Goal: Information Seeking & Learning: Find specific page/section

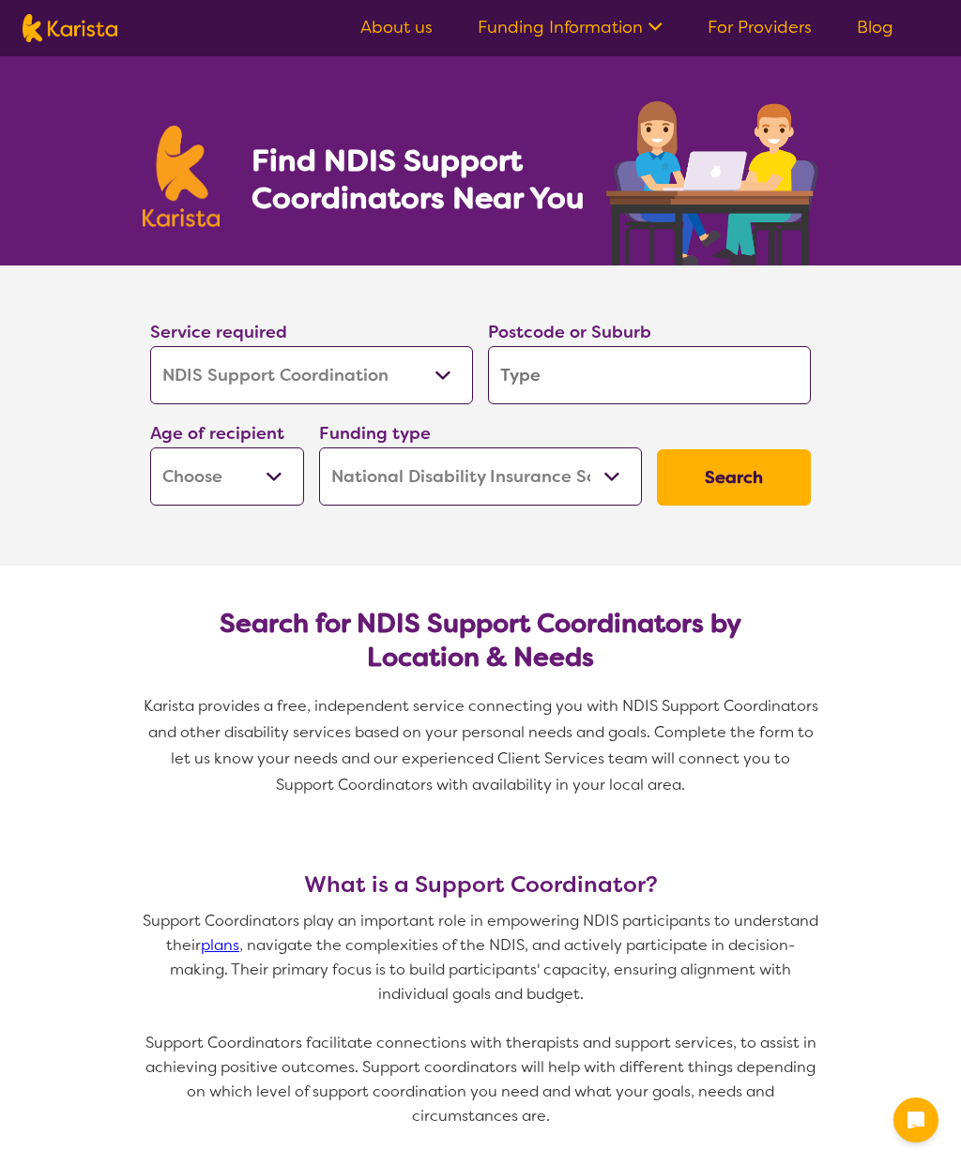
select select "NDIS Support Coordination"
select select "NDIS"
select select "NDIS Support Coordination"
select select "NDIS"
click at [457, 370] on select "Allied Health Assistant Assessment ([MEDICAL_DATA] or [MEDICAL_DATA]) Behaviour…" at bounding box center [311, 375] width 323 height 58
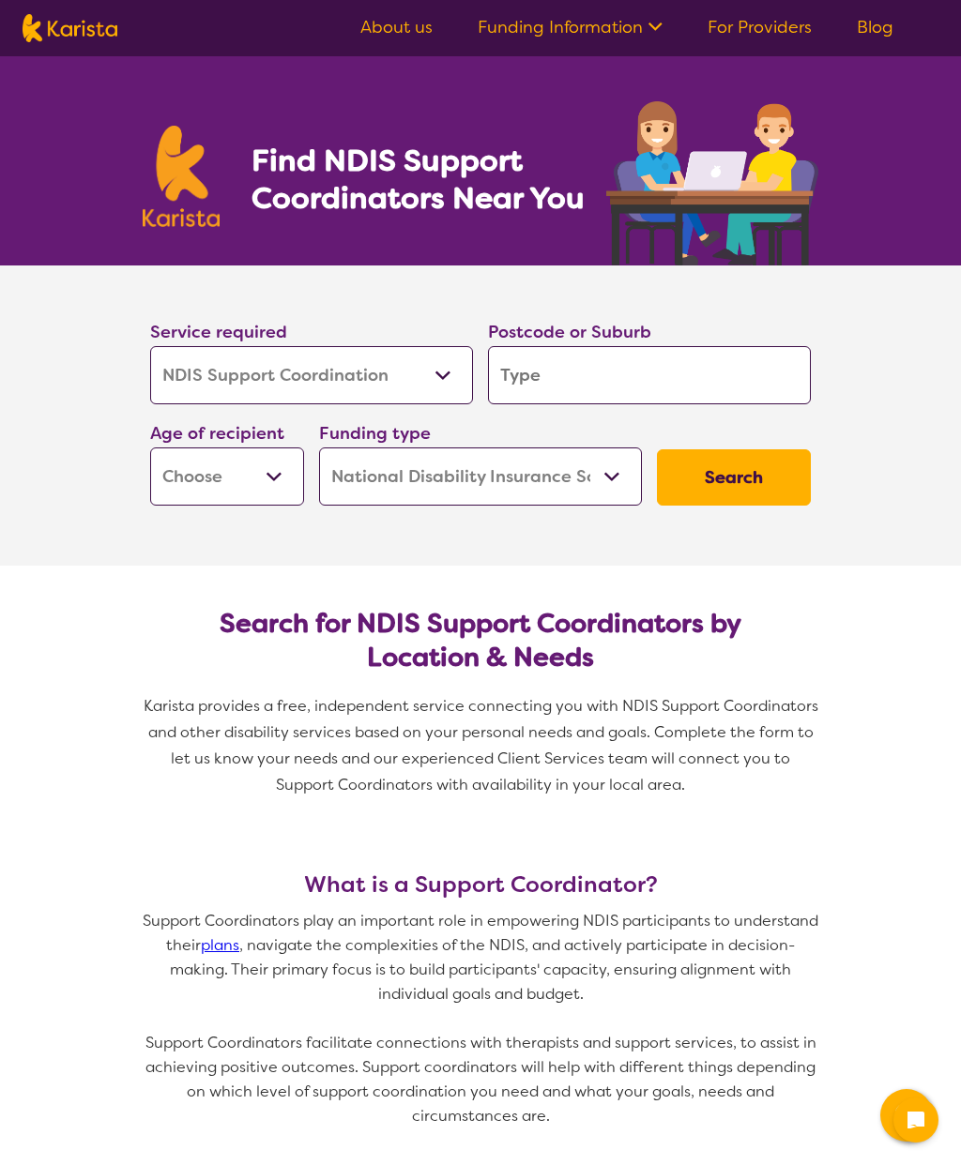
click at [660, 375] on input "search" at bounding box center [649, 375] width 323 height 58
type input "3"
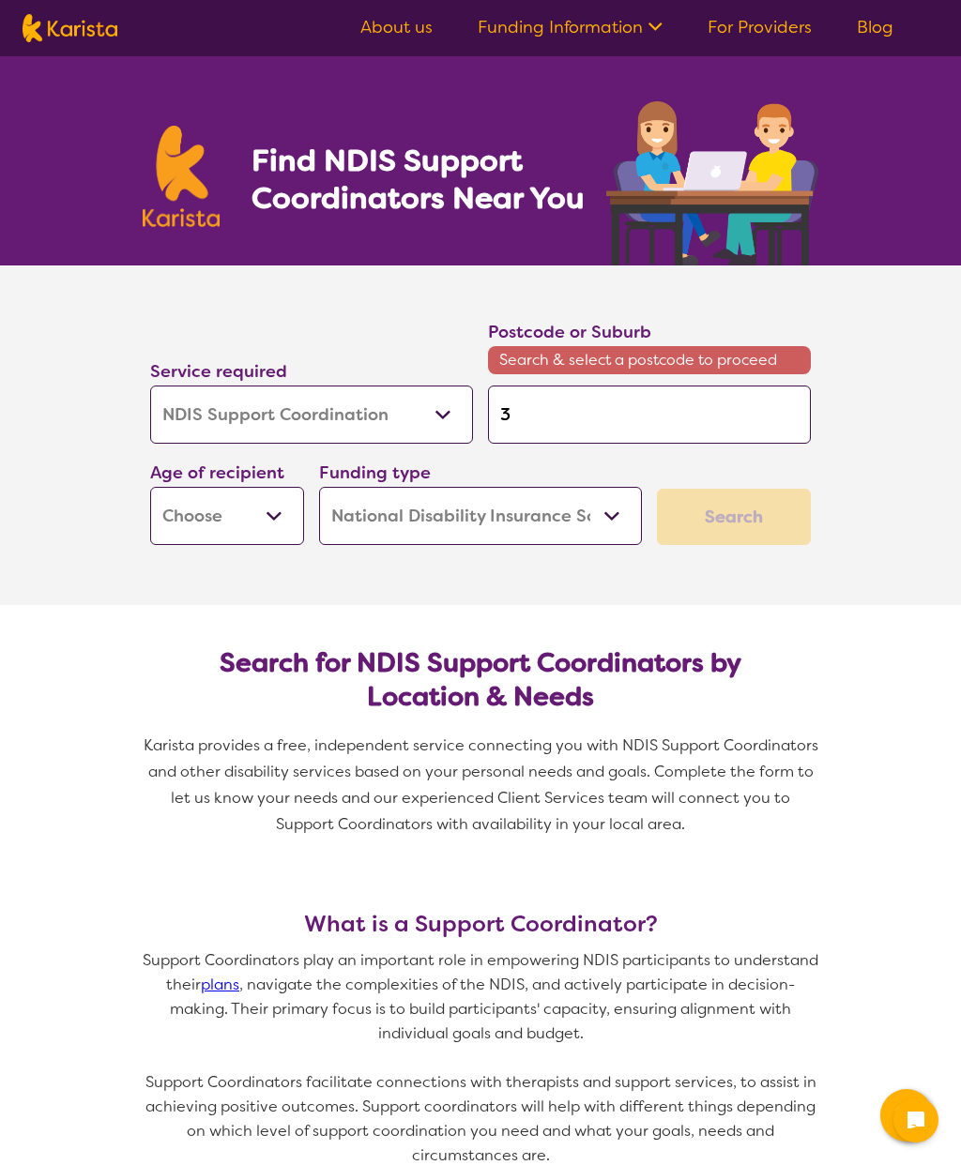
type input "38"
type input "387"
type input "3875"
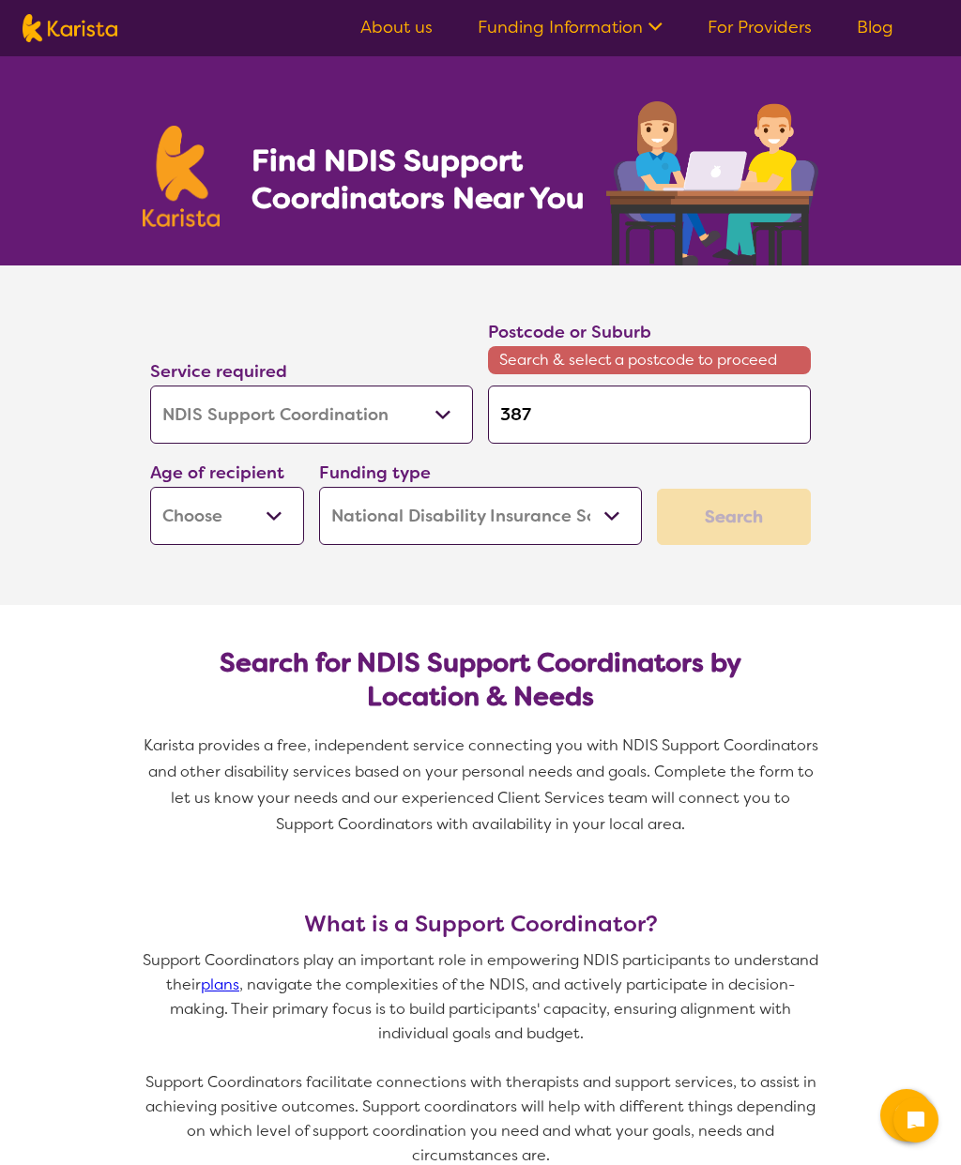
type input "3875"
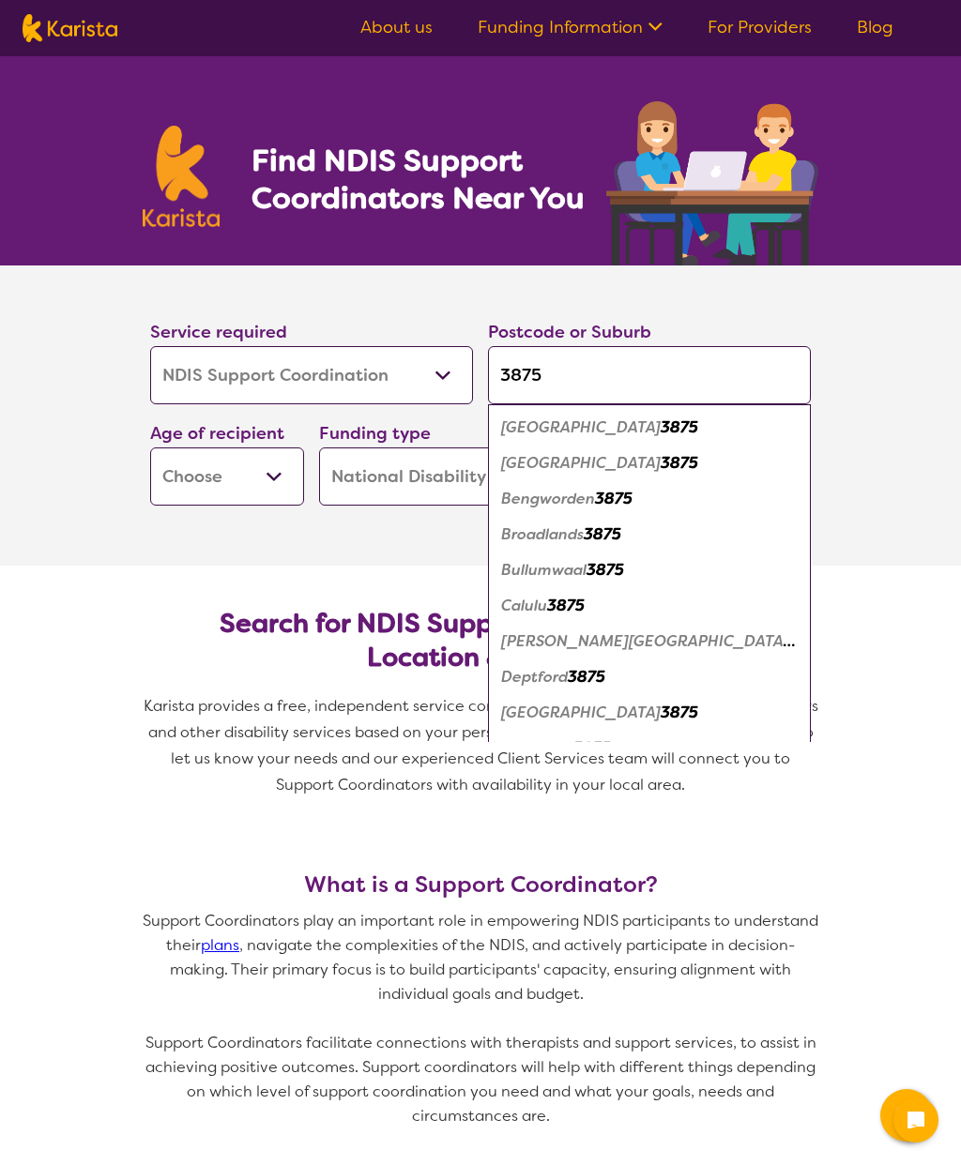
type input "3875"
click at [660, 432] on em "3875" at bounding box center [679, 427] width 38 height 20
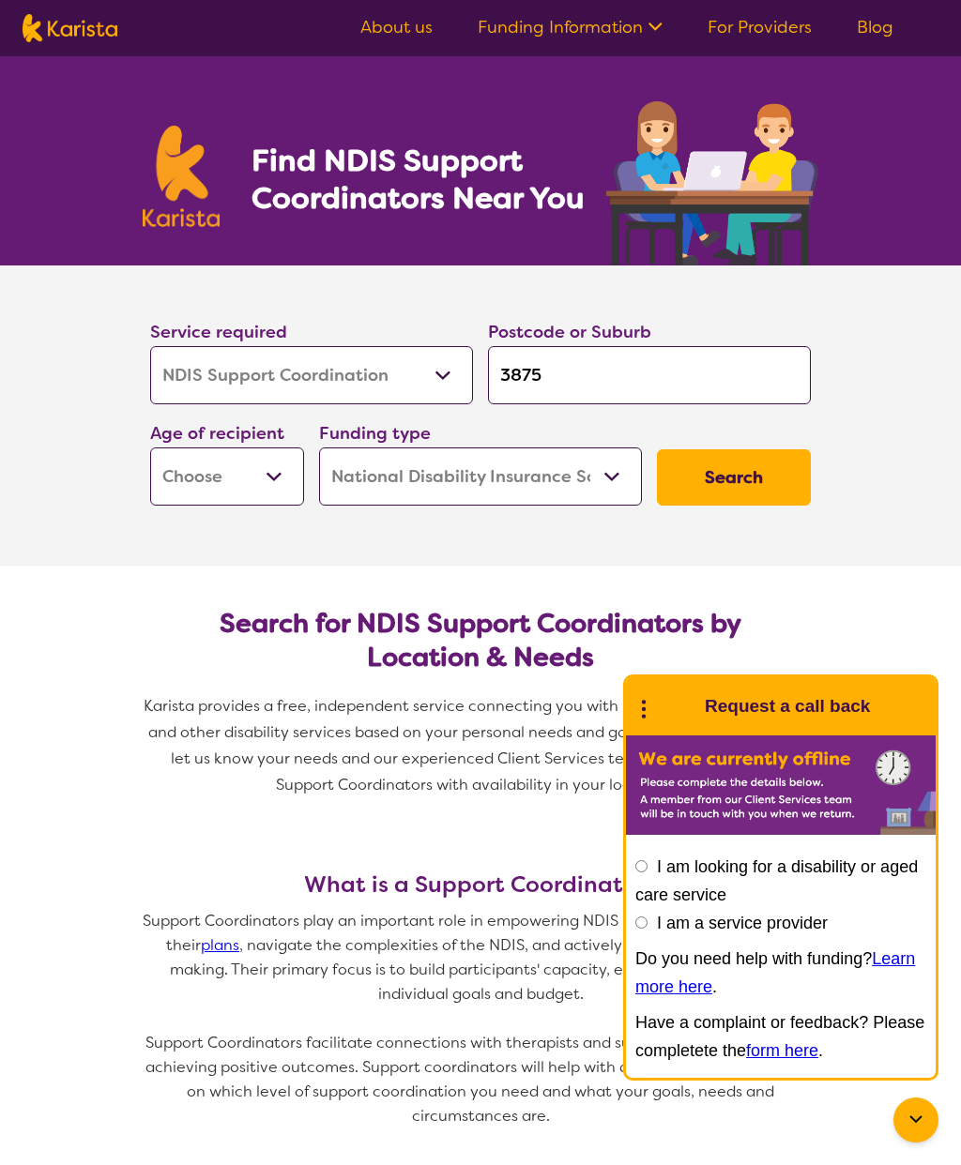
click at [756, 485] on button "Search" at bounding box center [734, 477] width 154 height 56
click at [277, 473] on select "Early Childhood - 0 to 9 Child - 10 to 11 Adolescent - 12 to 17 Adult - 18 to 6…" at bounding box center [227, 477] width 154 height 58
select select "AD"
click at [762, 490] on button "Search" at bounding box center [734, 477] width 154 height 56
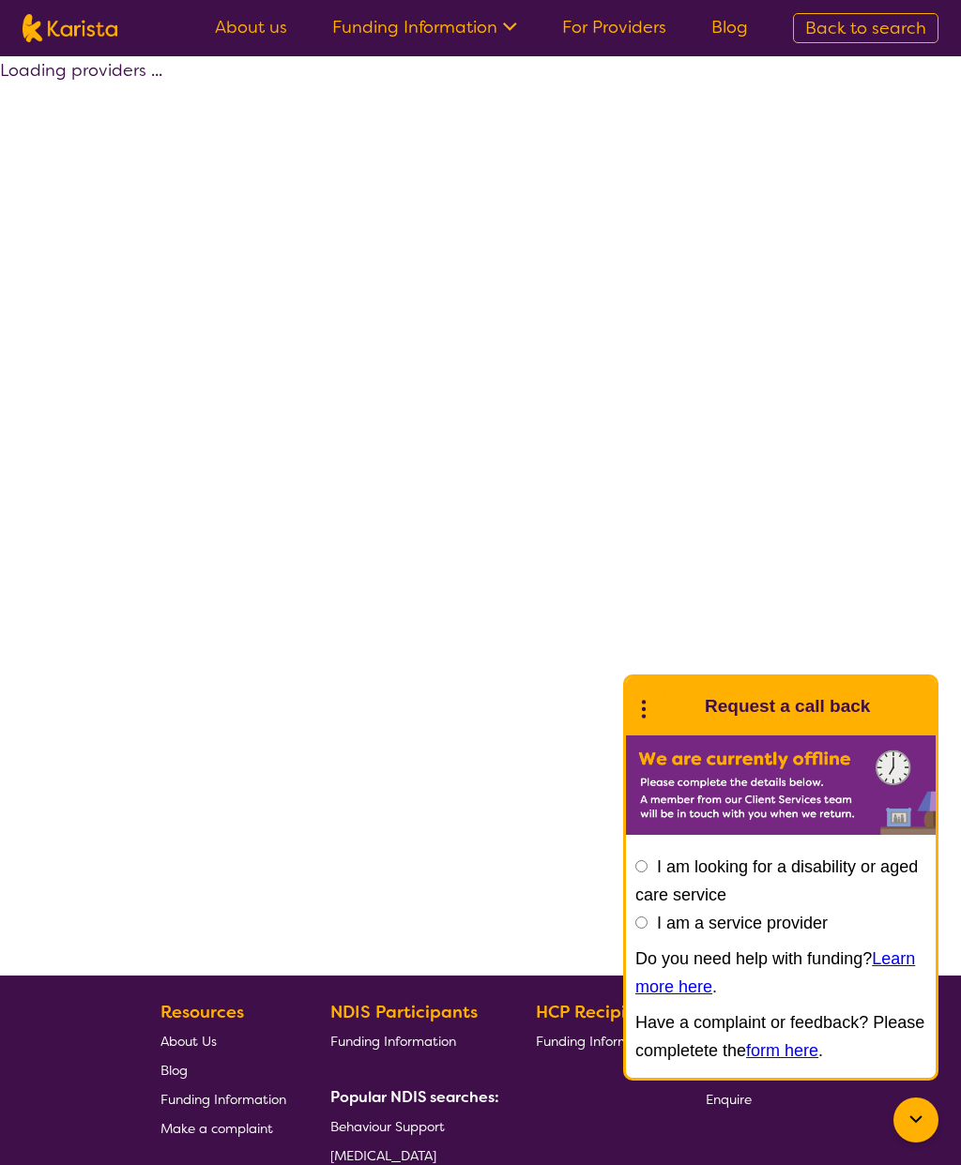
select select "by_score"
